Goal: Task Accomplishment & Management: Use online tool/utility

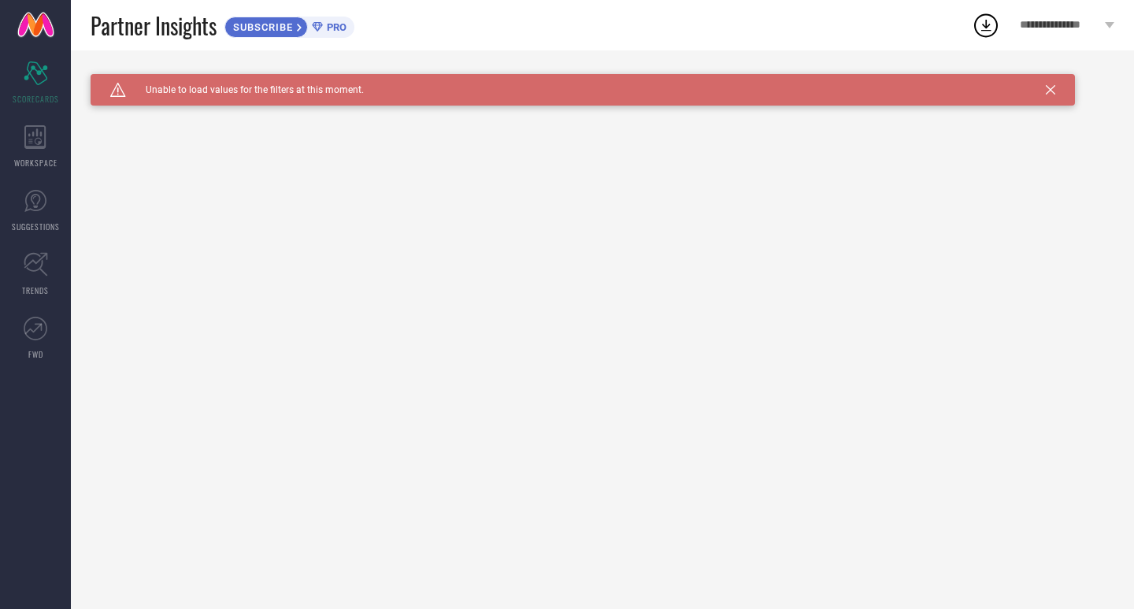
click at [1054, 89] on icon at bounding box center [1050, 89] width 9 height 9
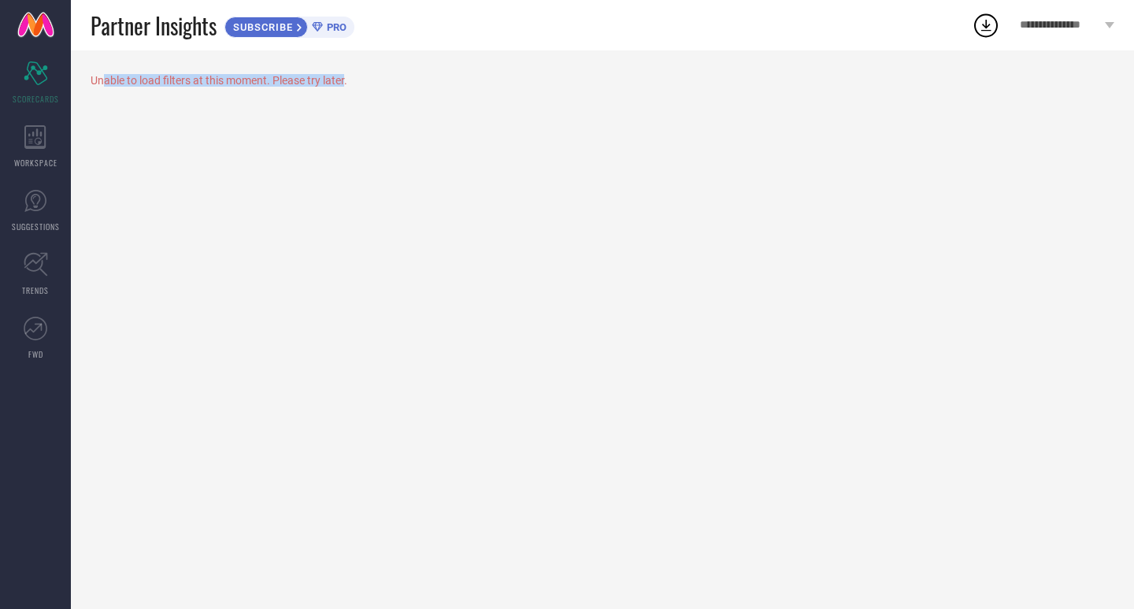
drag, startPoint x: 104, startPoint y: 76, endPoint x: 345, endPoint y: 76, distance: 241.1
click at [345, 76] on div "Unable to load filters at this moment. Please try later." at bounding box center [603, 80] width 1024 height 13
click at [372, 87] on div "Unable to load filters at this moment. Please try later." at bounding box center [603, 329] width 1064 height 559
click at [287, 28] on span "SUBSCRIBE" at bounding box center [261, 27] width 72 height 12
click at [332, 32] on span "PRO" at bounding box center [335, 27] width 24 height 12
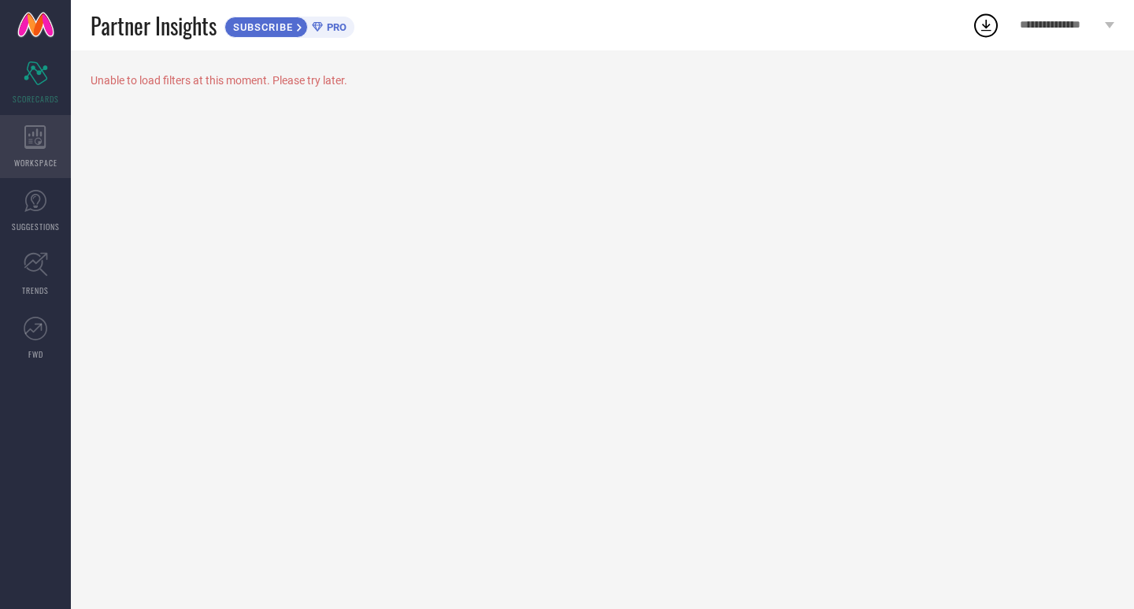
click at [32, 151] on div "WORKSPACE" at bounding box center [35, 146] width 71 height 63
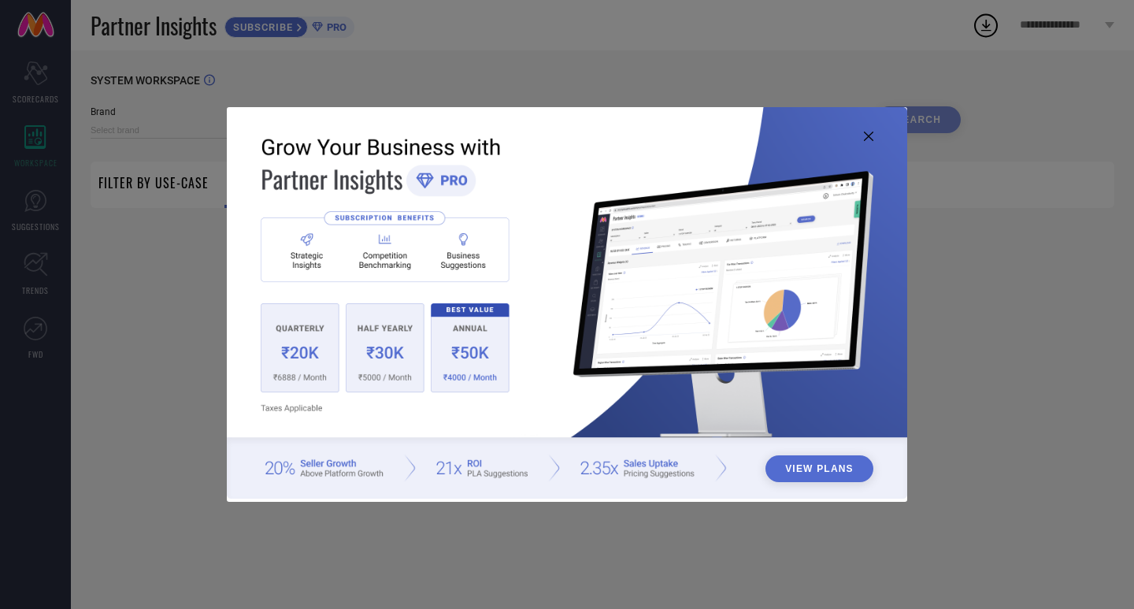
type input "1 STOP FASHION"
type input "All"
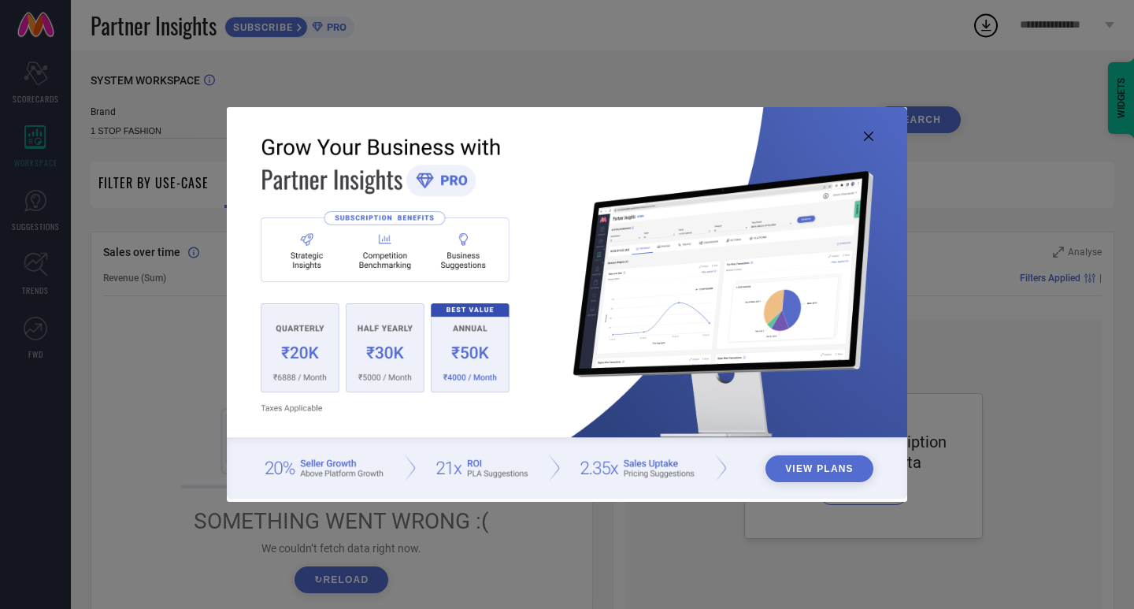
click at [872, 132] on icon at bounding box center [868, 136] width 9 height 9
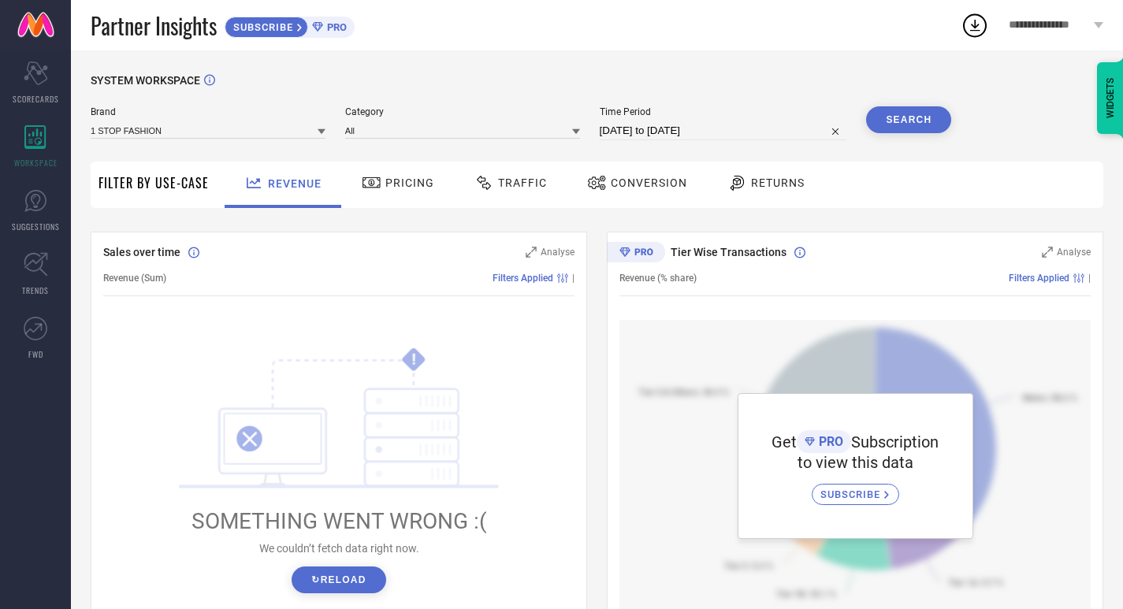
click at [748, 175] on div "Returns" at bounding box center [765, 182] width 85 height 27
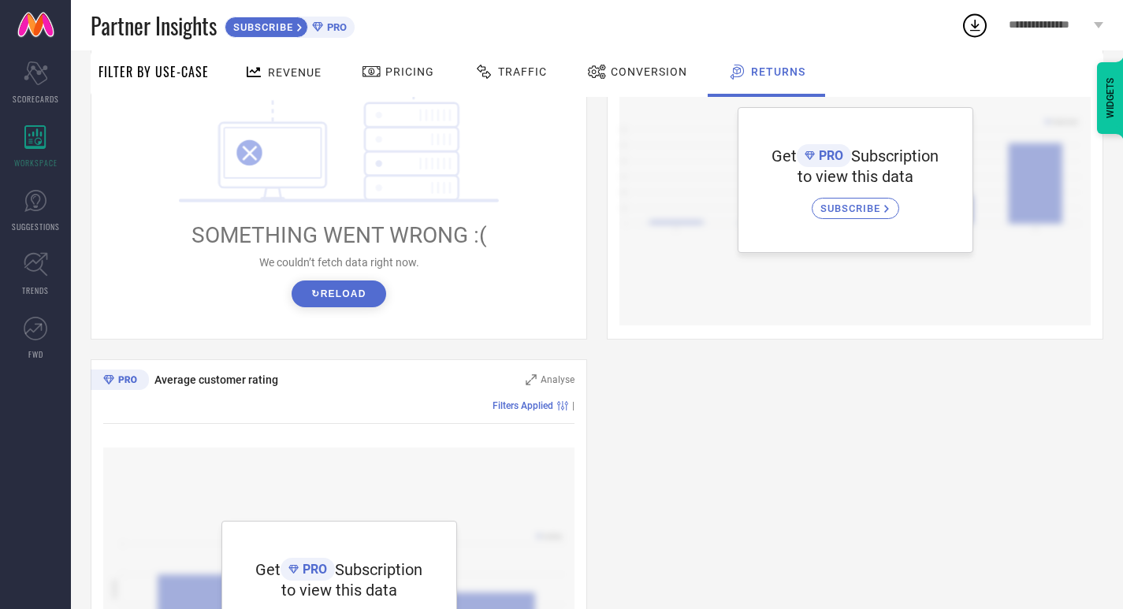
scroll to position [474, 0]
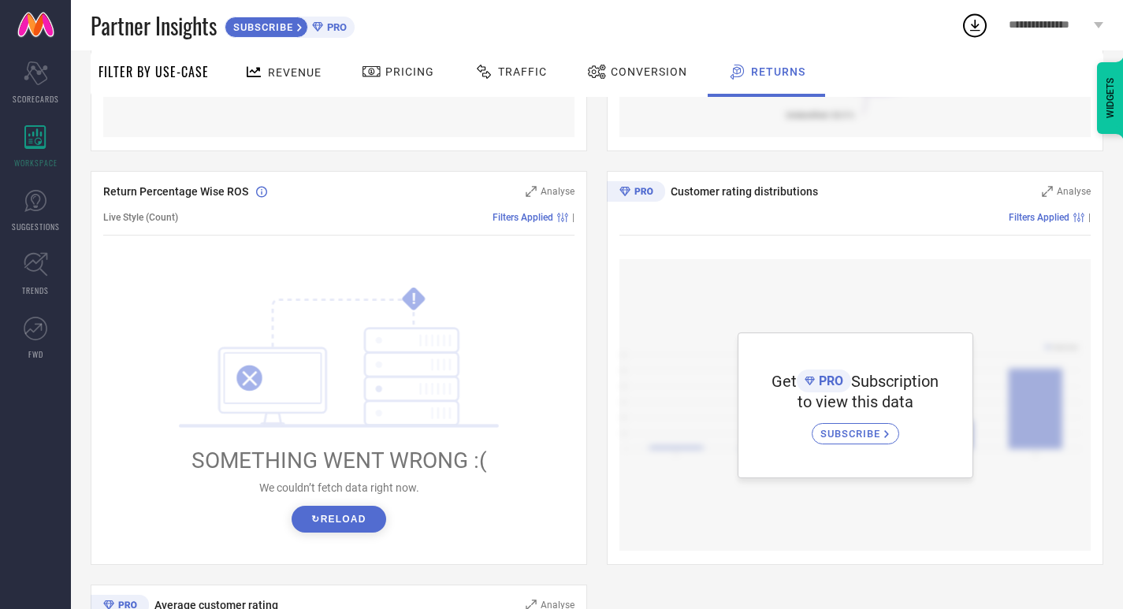
click at [344, 520] on button "↻ Reload" at bounding box center [339, 519] width 94 height 27
click at [346, 531] on button "↻ Reload" at bounding box center [339, 519] width 94 height 27
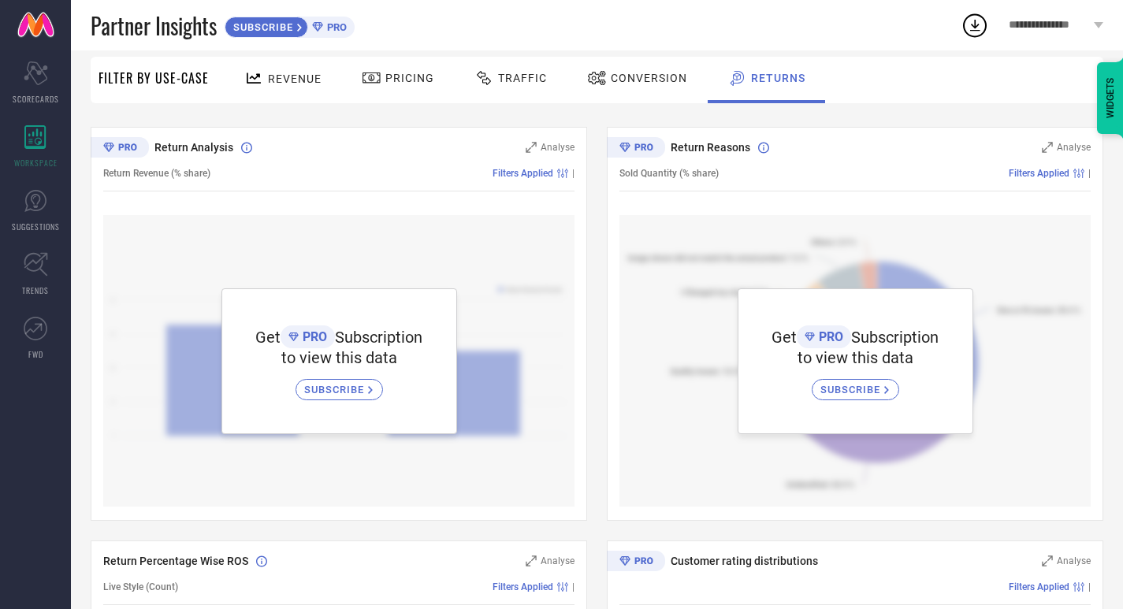
scroll to position [0, 0]
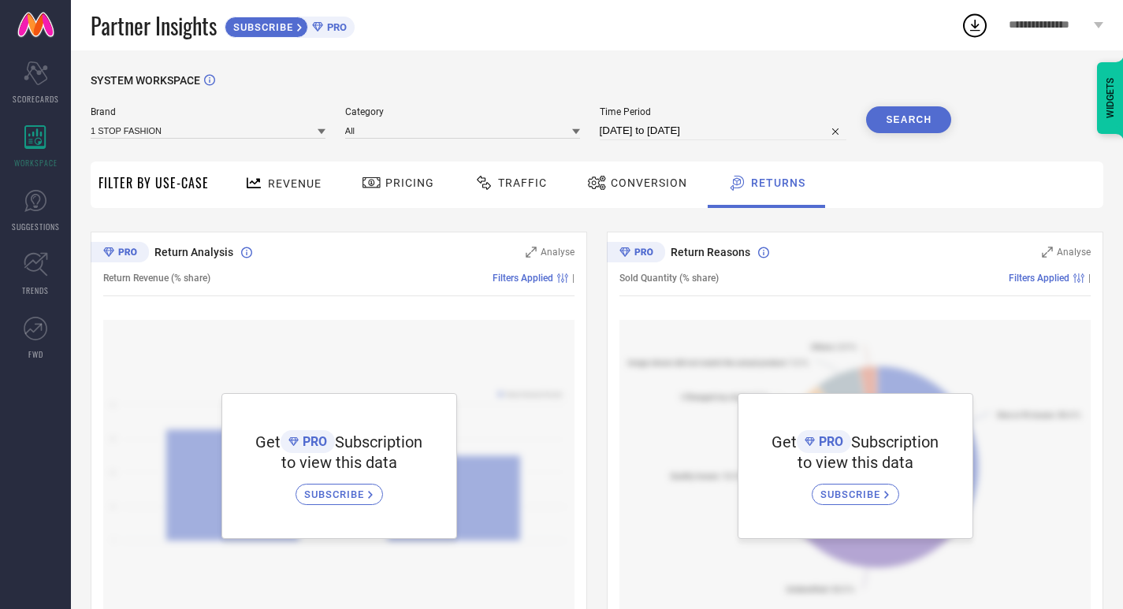
click at [623, 184] on span "Conversion" at bounding box center [649, 182] width 76 height 13
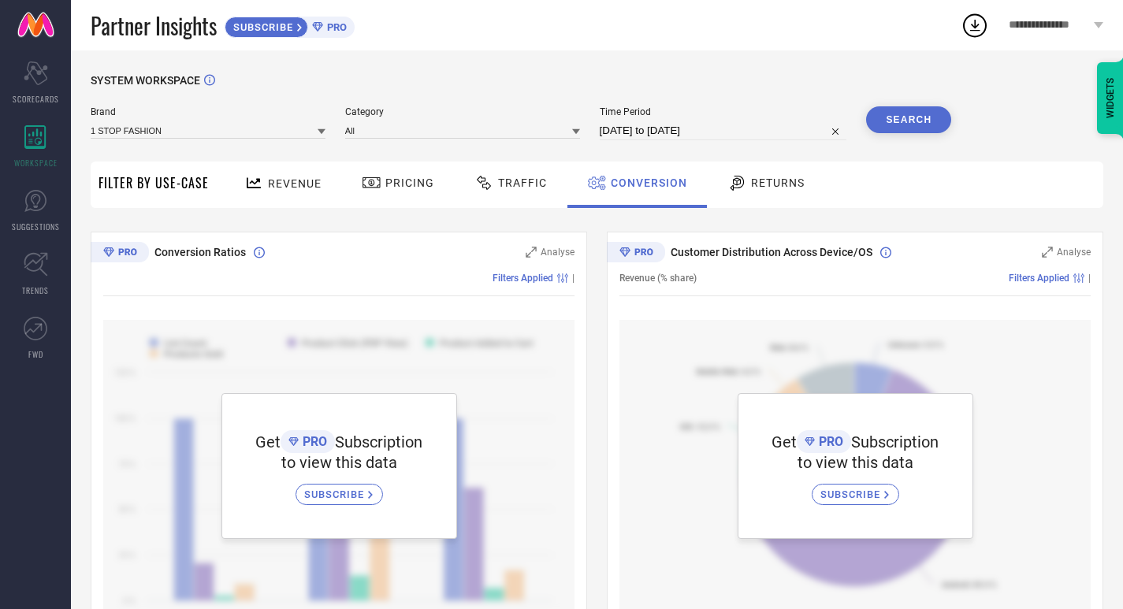
click at [493, 175] on div at bounding box center [486, 182] width 24 height 19
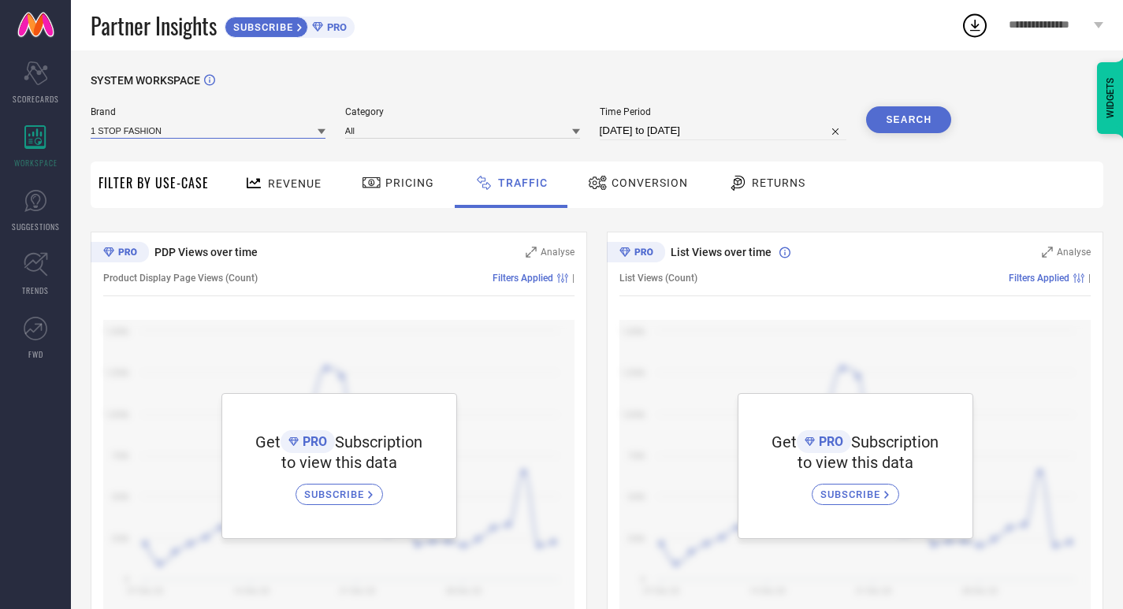
click at [225, 134] on input at bounding box center [208, 130] width 235 height 17
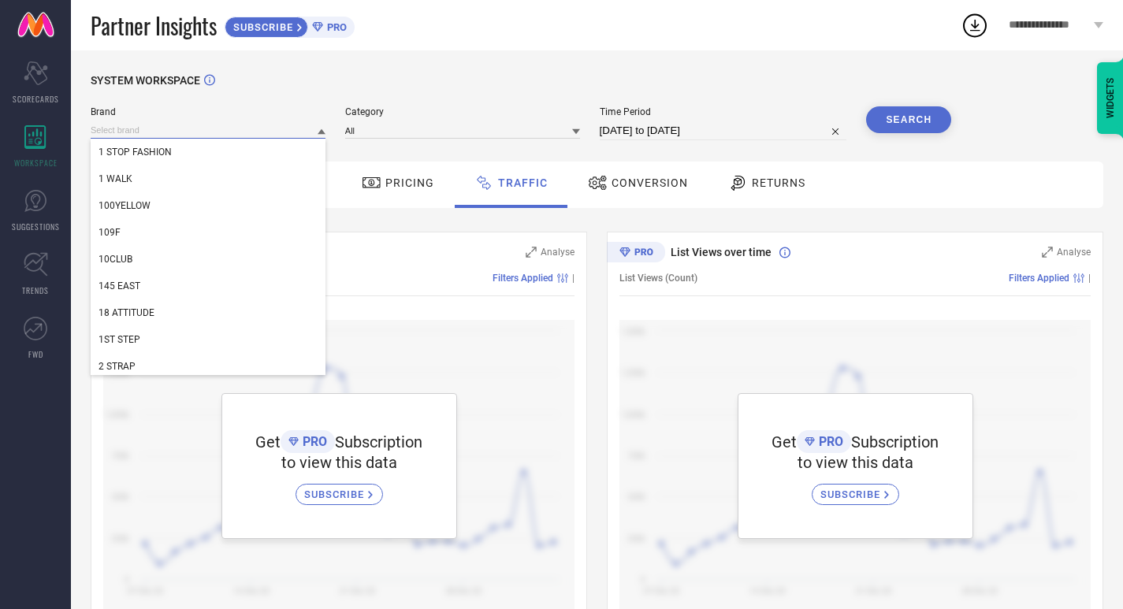
click at [226, 137] on input at bounding box center [208, 130] width 235 height 17
